Goal: Transaction & Acquisition: Subscribe to service/newsletter

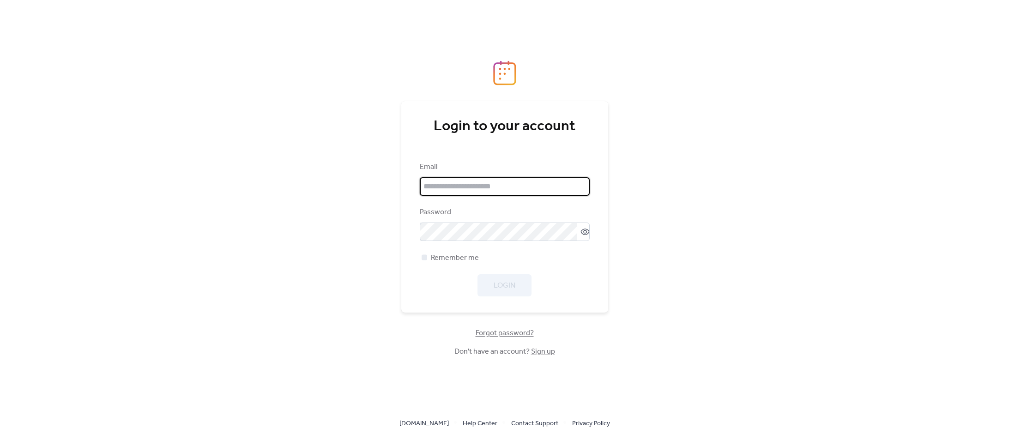
type input "**********"
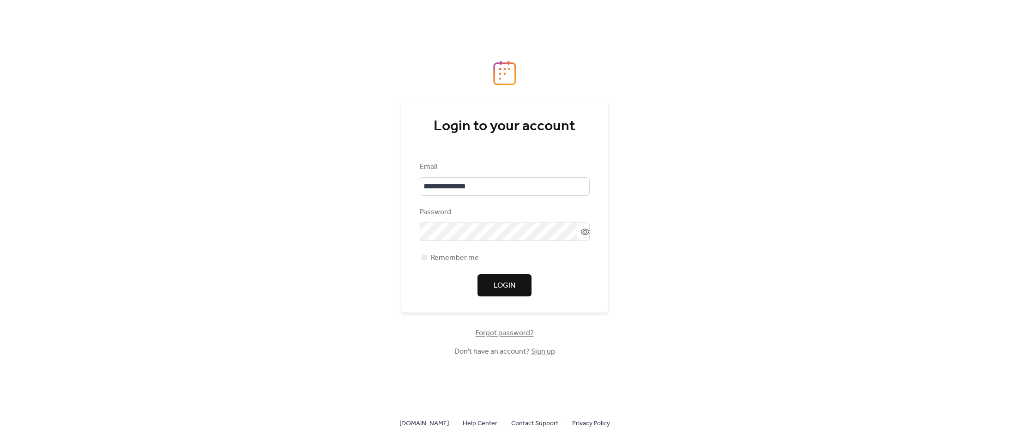
click at [504, 288] on span "Login" at bounding box center [505, 285] width 22 height 11
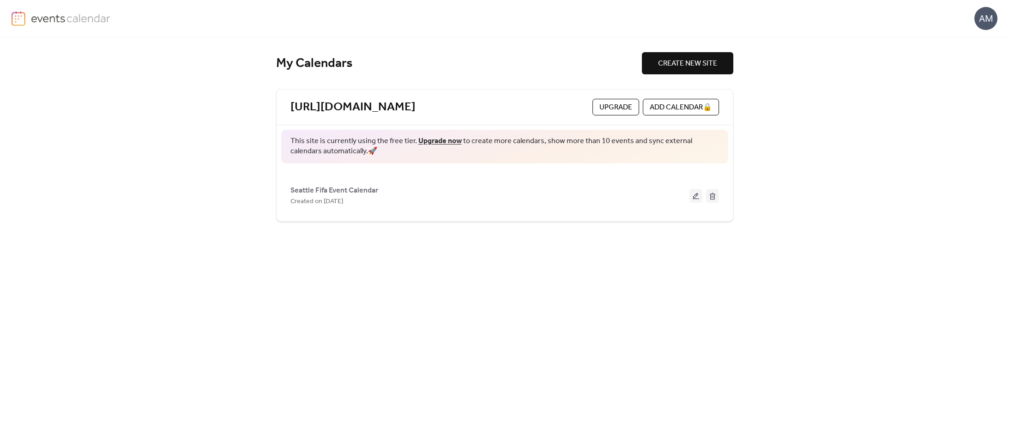
click at [609, 108] on span "Upgrade" at bounding box center [615, 107] width 33 height 11
